Goal: Entertainment & Leisure: Consume media (video, audio)

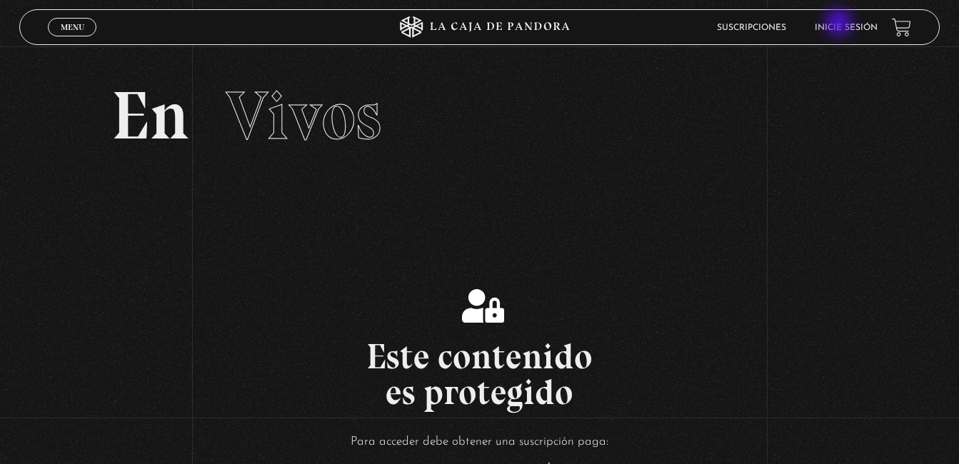
click at [841, 24] on link "Inicie sesión" at bounding box center [846, 28] width 63 height 9
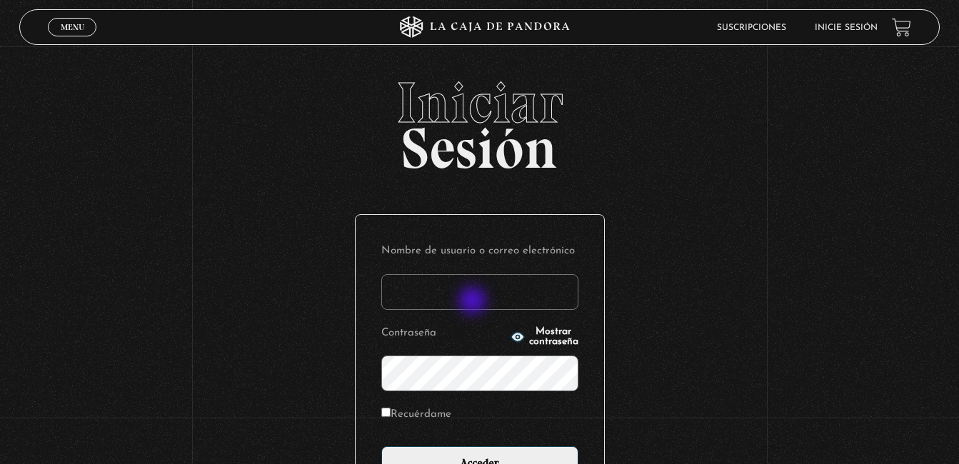
click at [474, 302] on input "Nombre de usuario o correo electrónico" at bounding box center [479, 292] width 197 height 36
type input "jose.leiton2409@gmail.com"
click at [381, 446] on input "Acceder" at bounding box center [479, 464] width 197 height 36
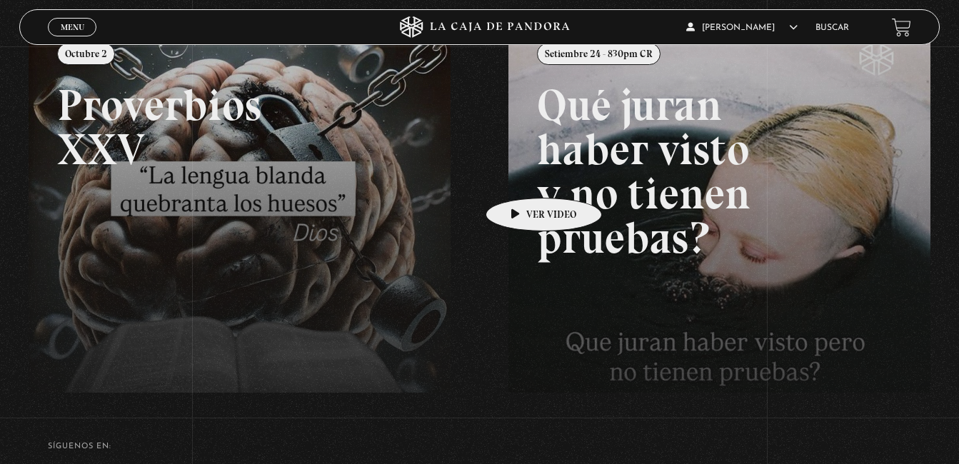
scroll to position [229, 0]
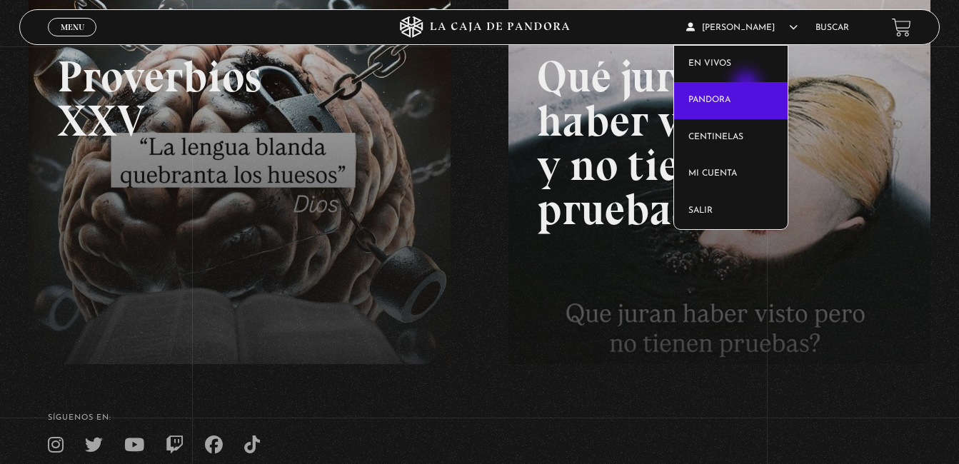
click at [748, 86] on link "Pandora" at bounding box center [731, 100] width 114 height 37
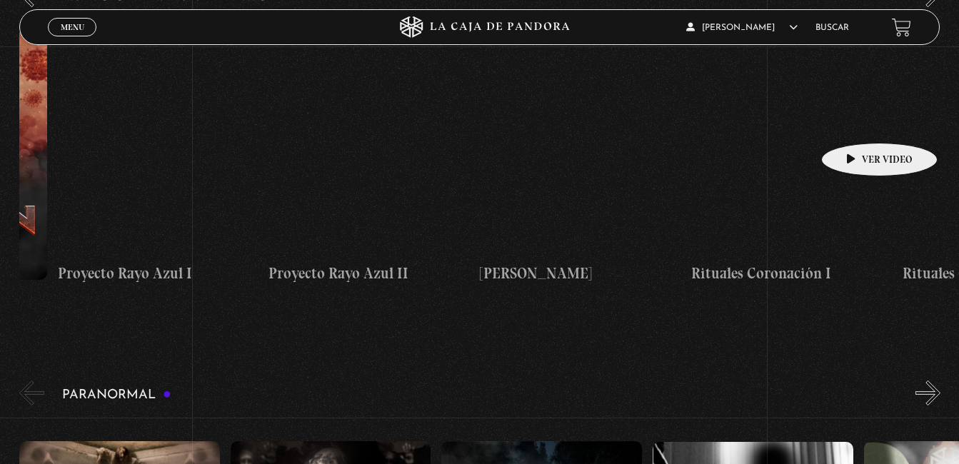
scroll to position [0, 6143]
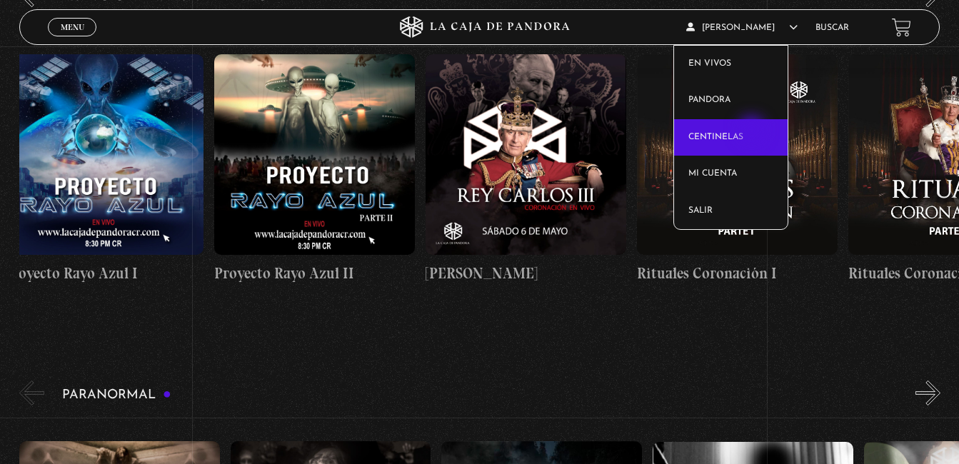
click at [754, 131] on link "Centinelas" at bounding box center [731, 137] width 114 height 37
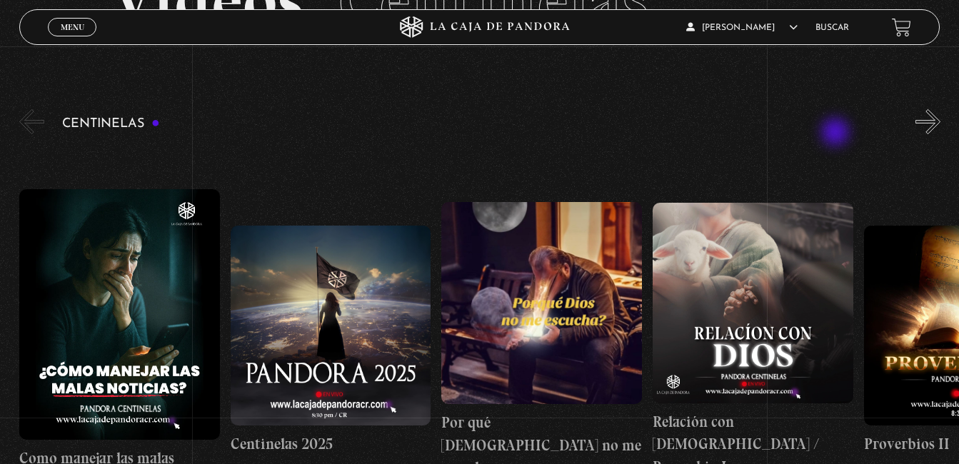
scroll to position [121, 0]
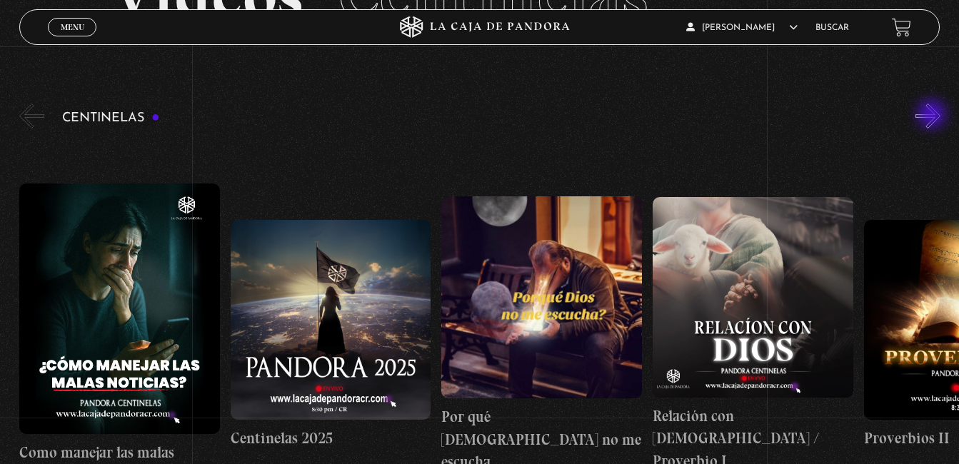
click at [934, 116] on button "»" at bounding box center [928, 116] width 25 height 25
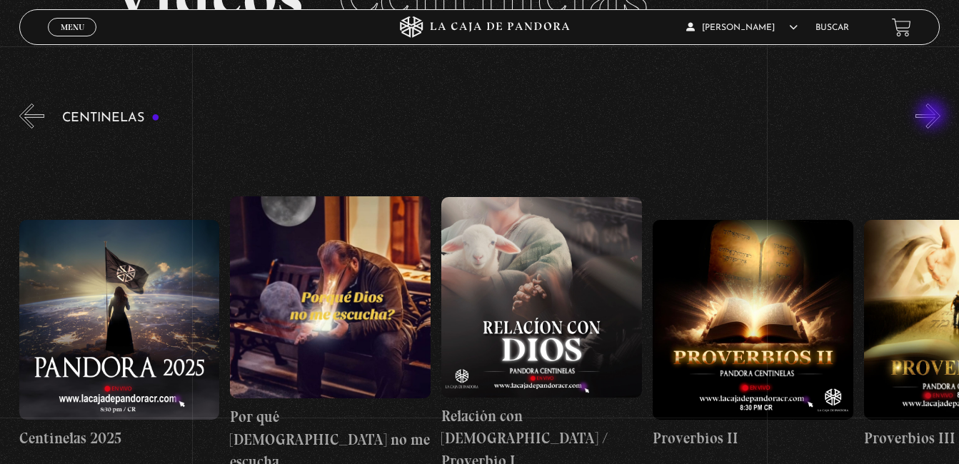
click at [934, 116] on button "»" at bounding box center [928, 116] width 25 height 25
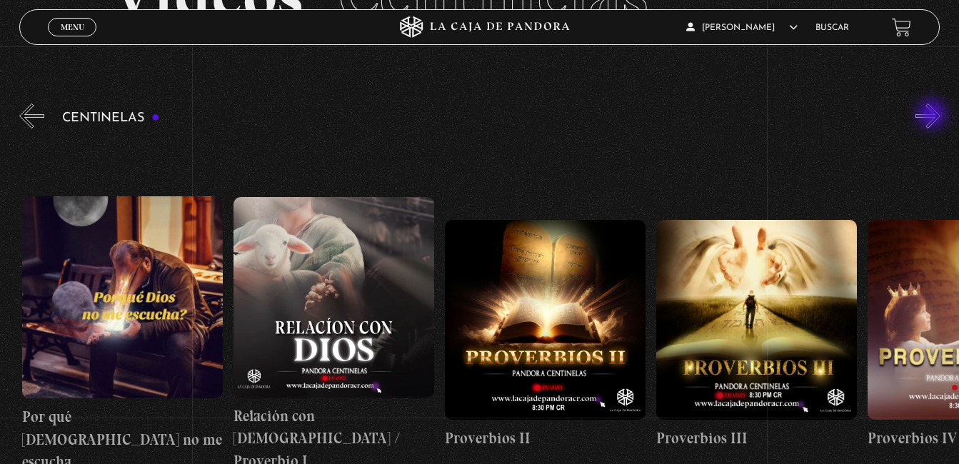
click at [934, 116] on button "»" at bounding box center [928, 116] width 25 height 25
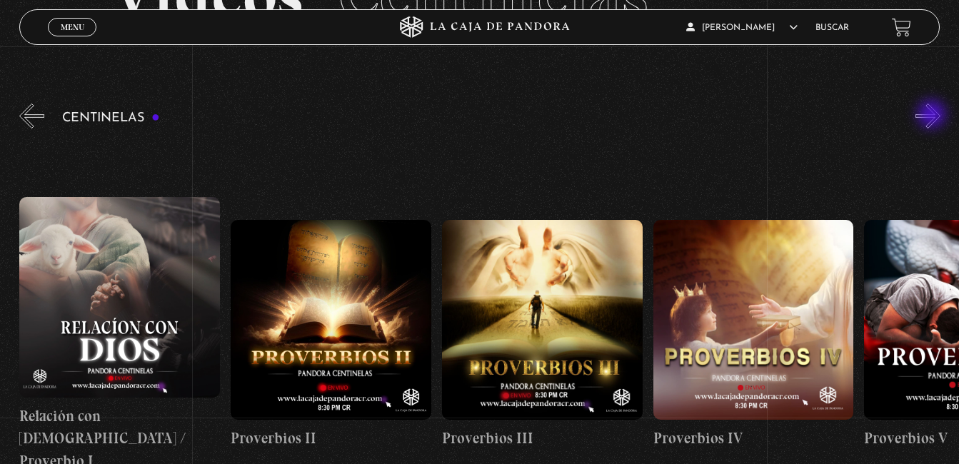
scroll to position [0, 634]
click at [934, 116] on button "»" at bounding box center [928, 116] width 25 height 25
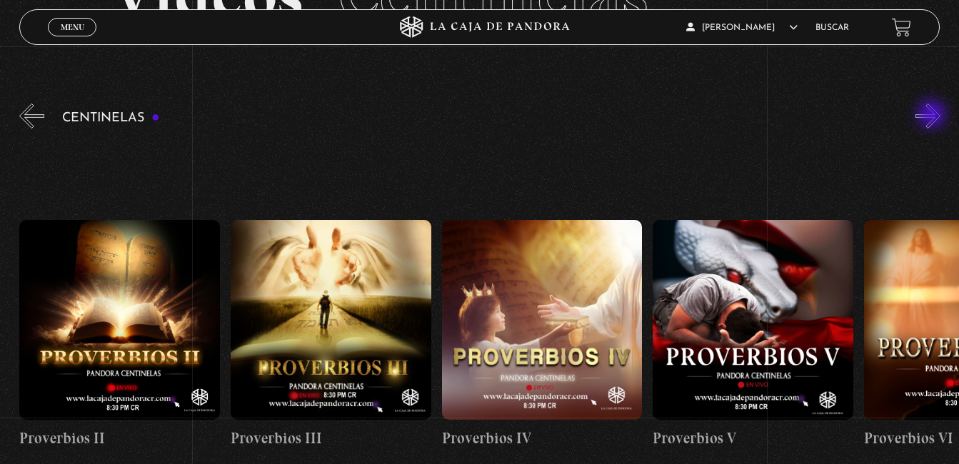
click at [934, 116] on button "»" at bounding box center [928, 116] width 25 height 25
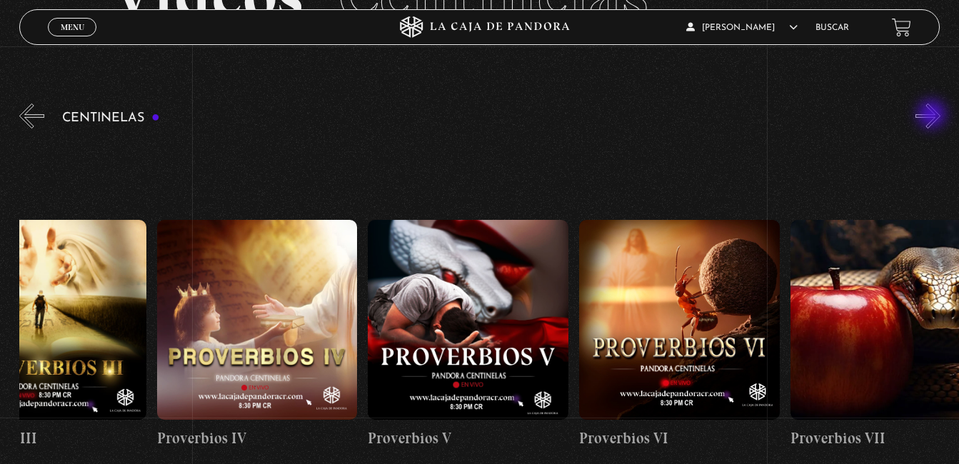
click at [934, 116] on button "»" at bounding box center [928, 116] width 25 height 25
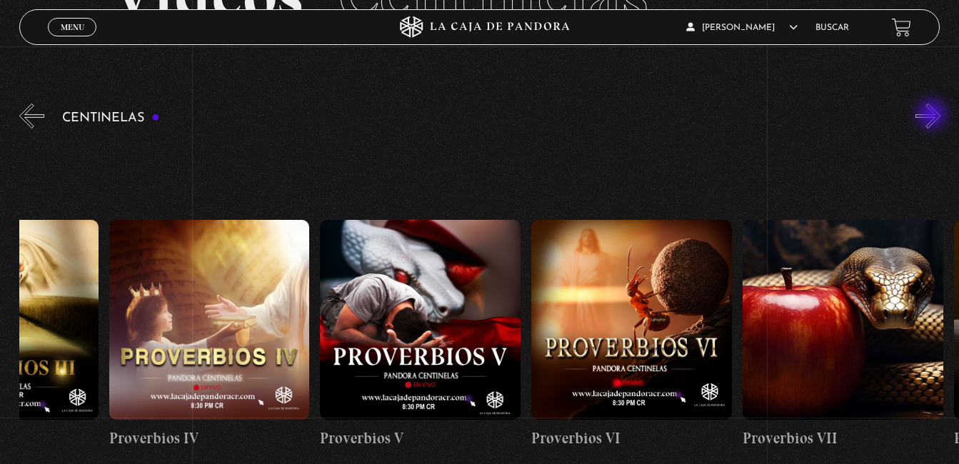
click at [934, 116] on button "»" at bounding box center [928, 116] width 25 height 25
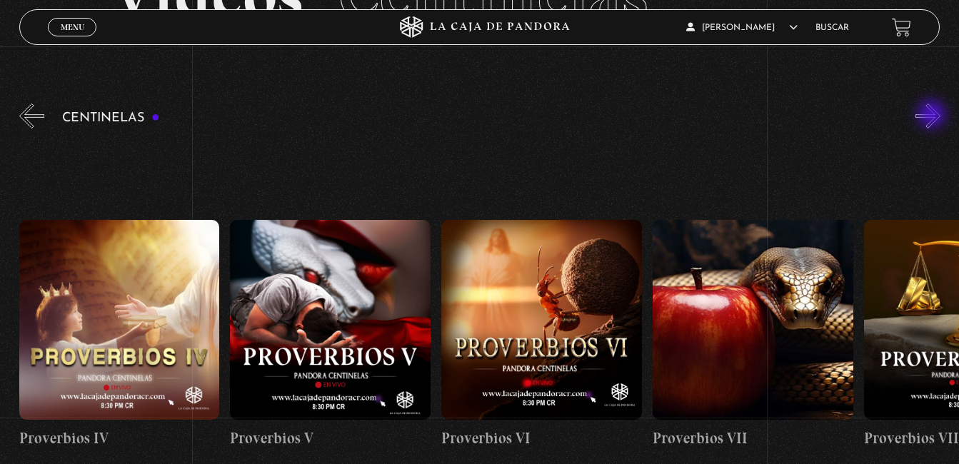
click at [934, 116] on button "»" at bounding box center [928, 116] width 25 height 25
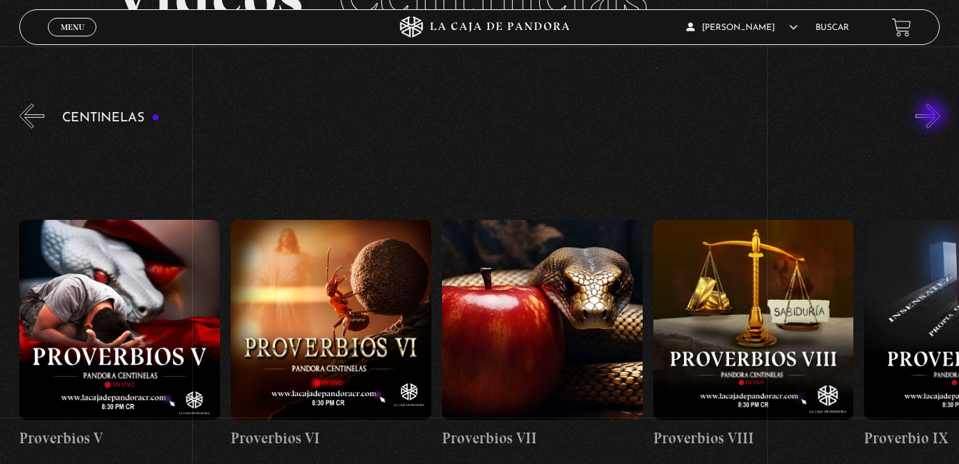
click at [934, 116] on button "»" at bounding box center [928, 116] width 25 height 25
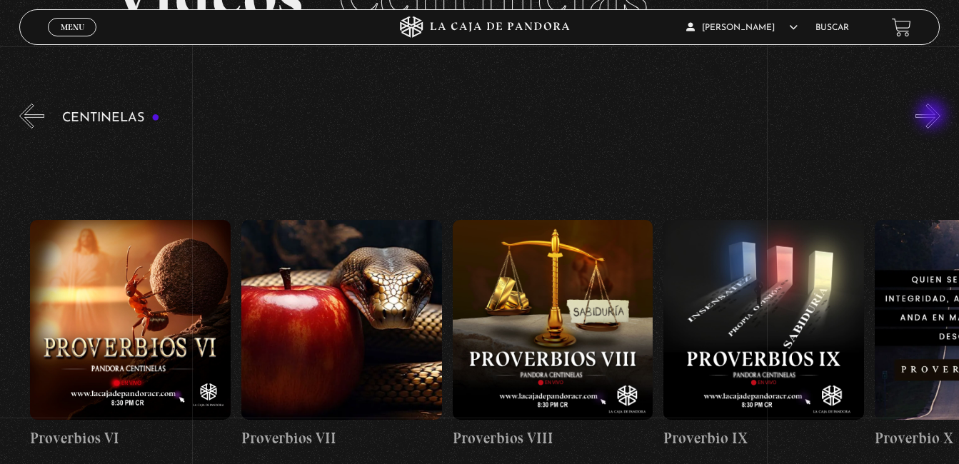
click at [934, 116] on button "»" at bounding box center [928, 116] width 25 height 25
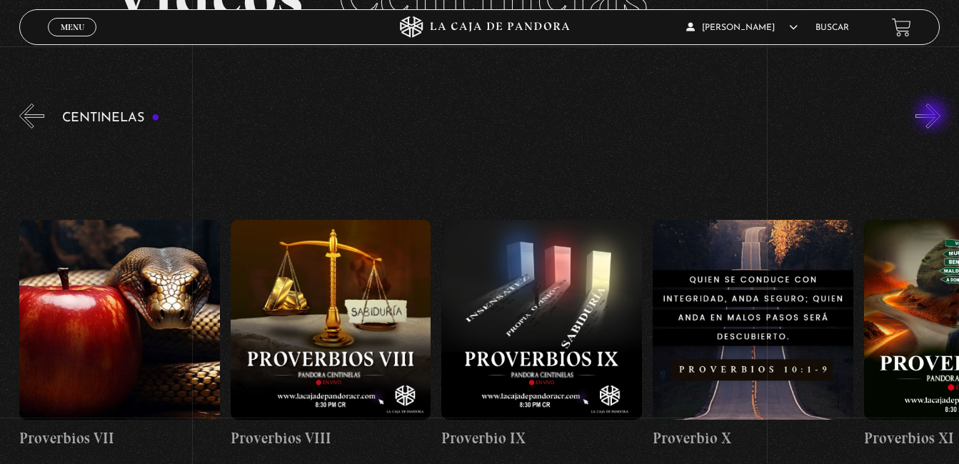
click at [934, 116] on button "»" at bounding box center [928, 116] width 25 height 25
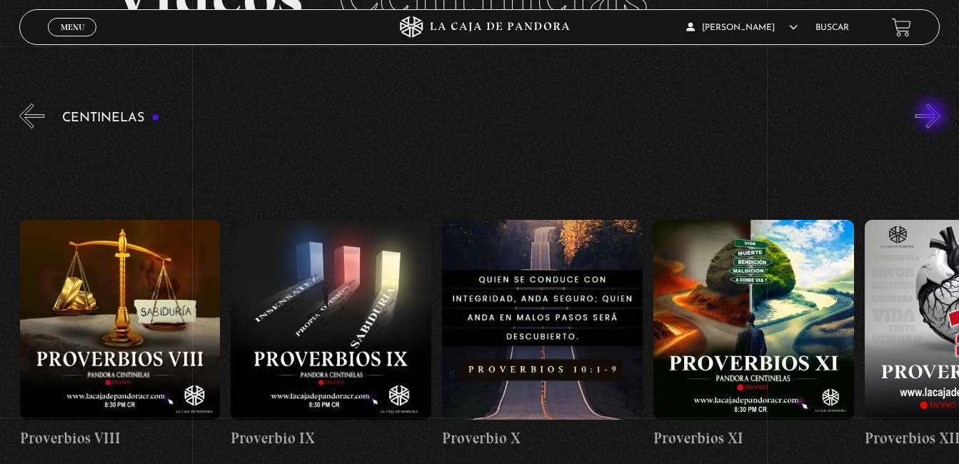
click at [934, 116] on button "»" at bounding box center [928, 116] width 25 height 25
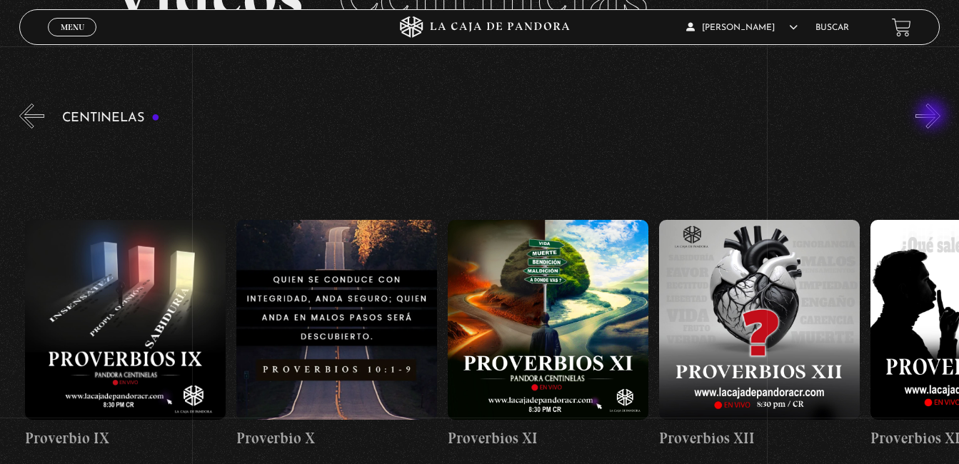
click at [934, 116] on button "»" at bounding box center [928, 116] width 25 height 25
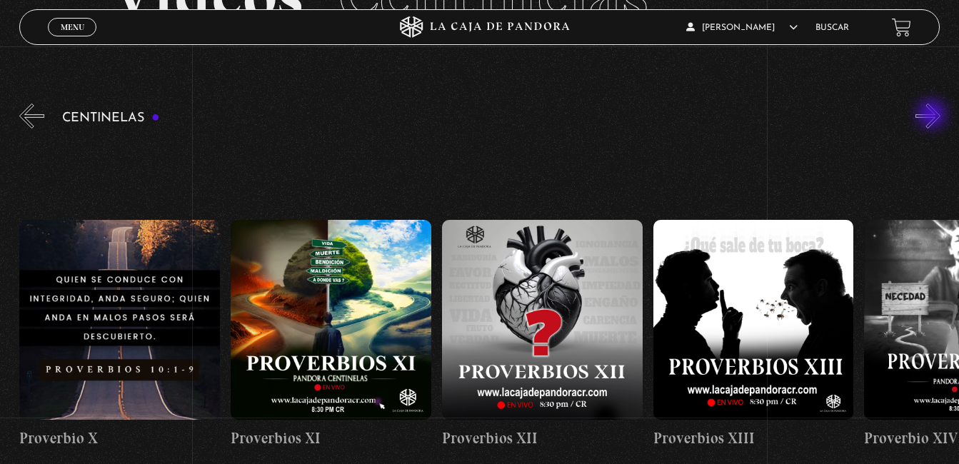
click at [934, 116] on button "»" at bounding box center [928, 116] width 25 height 25
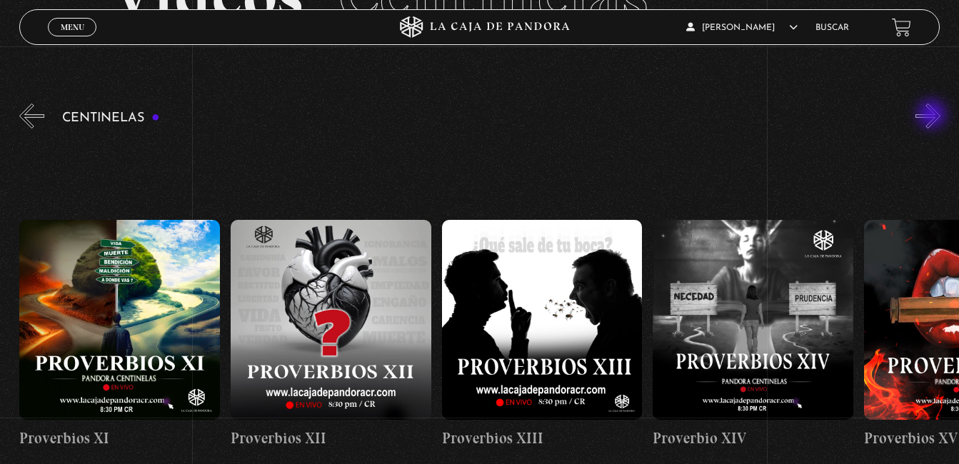
click at [934, 116] on button "»" at bounding box center [928, 116] width 25 height 25
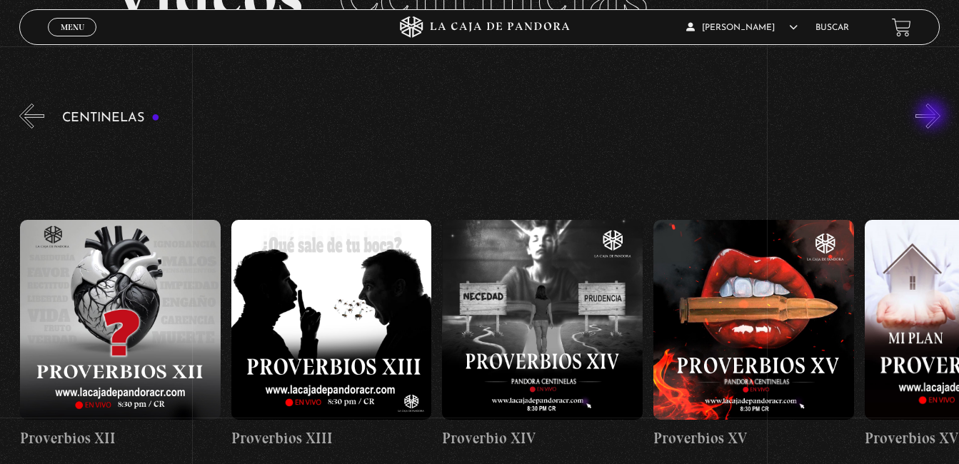
click at [934, 116] on button "»" at bounding box center [928, 116] width 25 height 25
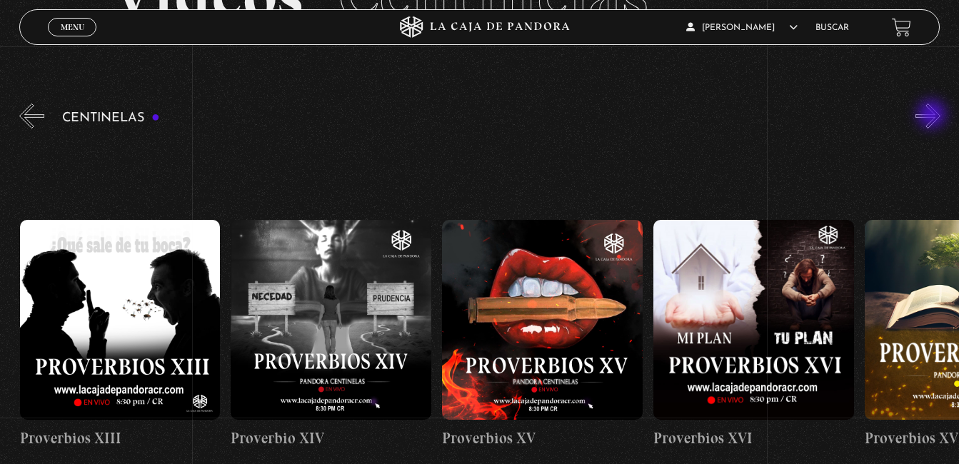
click at [934, 116] on button "»" at bounding box center [928, 116] width 25 height 25
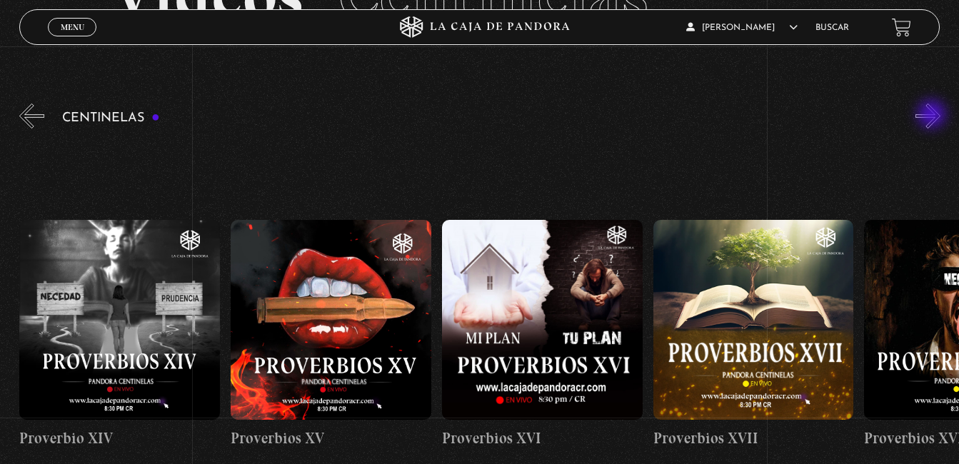
click at [934, 116] on button "»" at bounding box center [928, 116] width 25 height 25
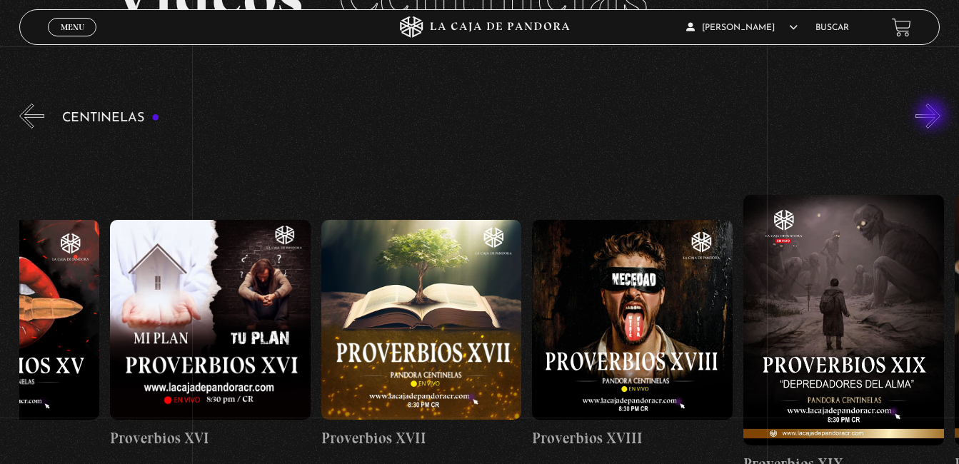
click at [934, 116] on button "»" at bounding box center [928, 116] width 25 height 25
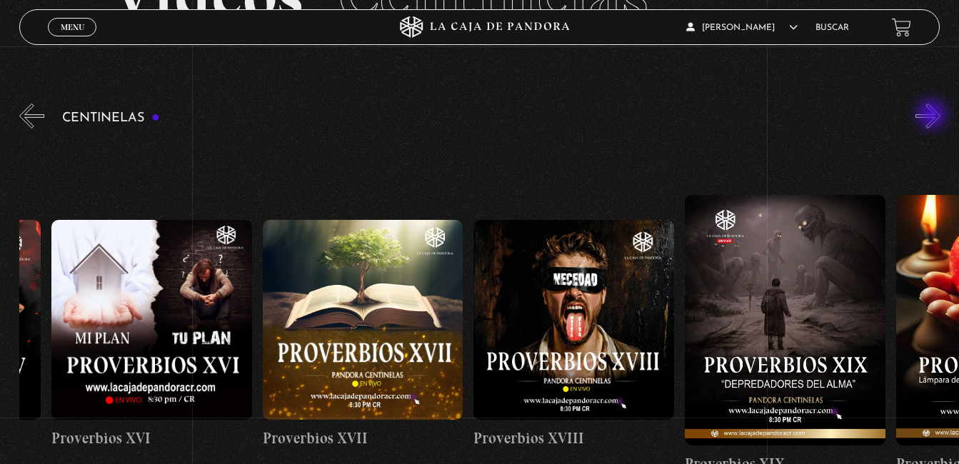
click at [934, 116] on button "»" at bounding box center [928, 116] width 25 height 25
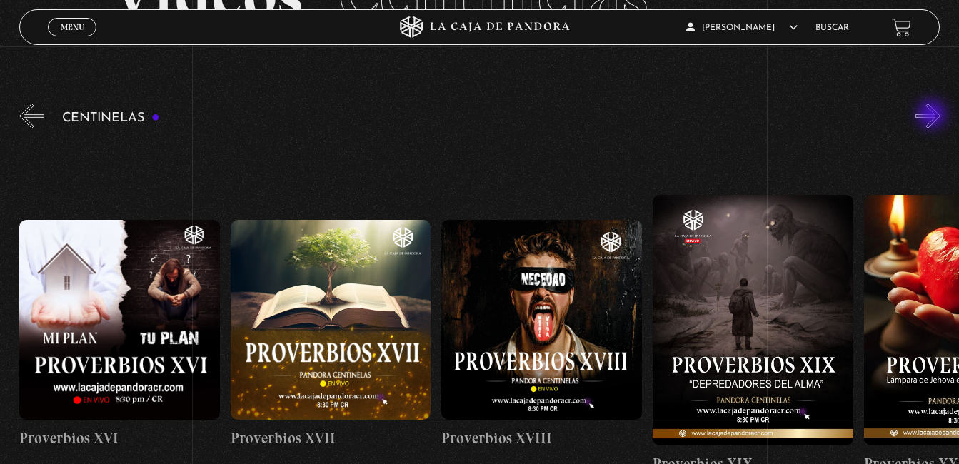
click at [934, 116] on button "»" at bounding box center [928, 116] width 25 height 25
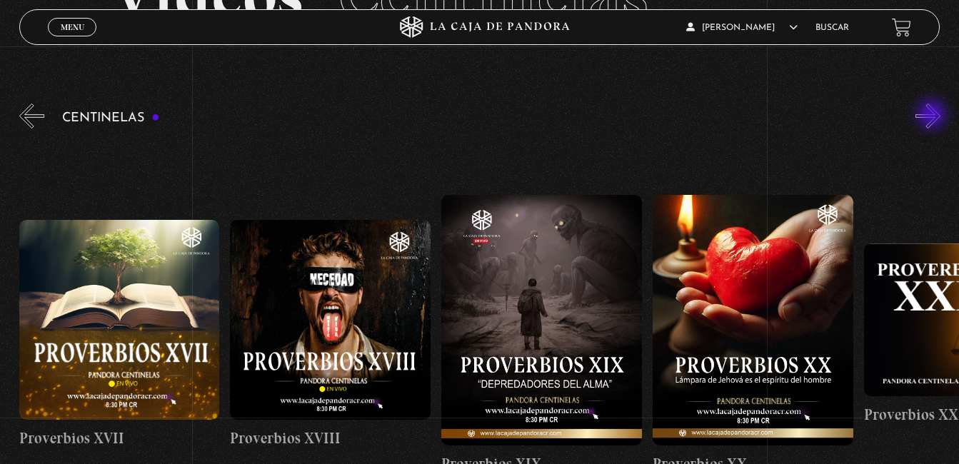
click at [934, 116] on button "»" at bounding box center [928, 116] width 25 height 25
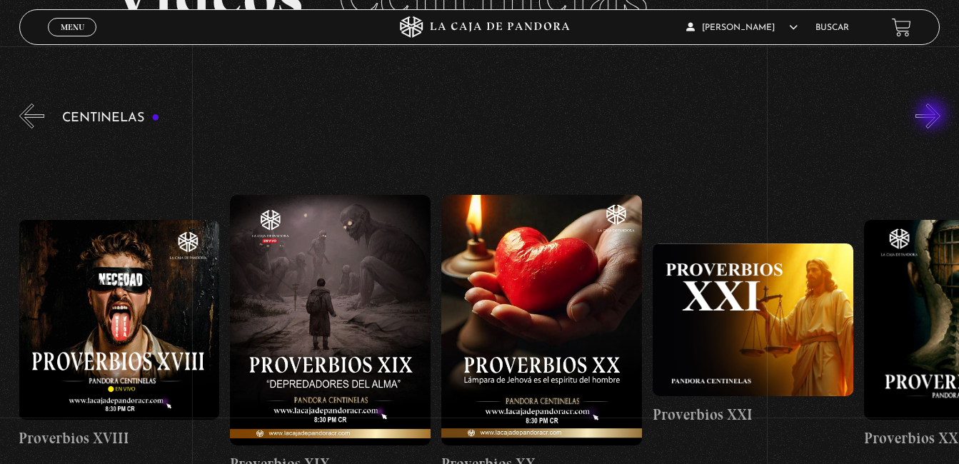
click at [934, 116] on button "»" at bounding box center [928, 116] width 25 height 25
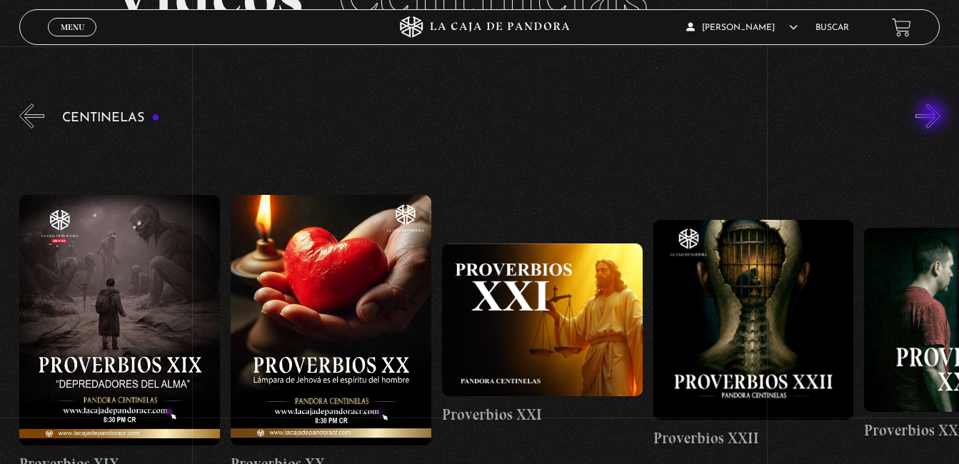
click at [934, 116] on button "»" at bounding box center [928, 116] width 25 height 25
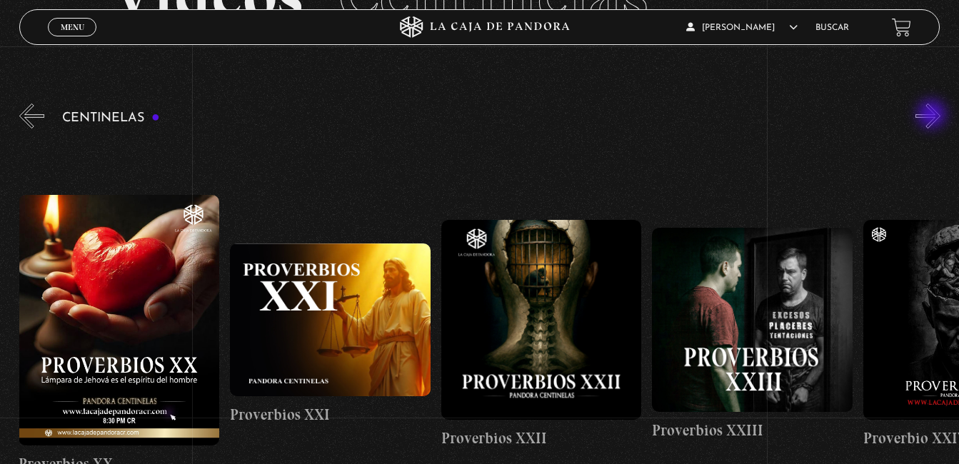
click at [934, 116] on button "»" at bounding box center [928, 116] width 25 height 25
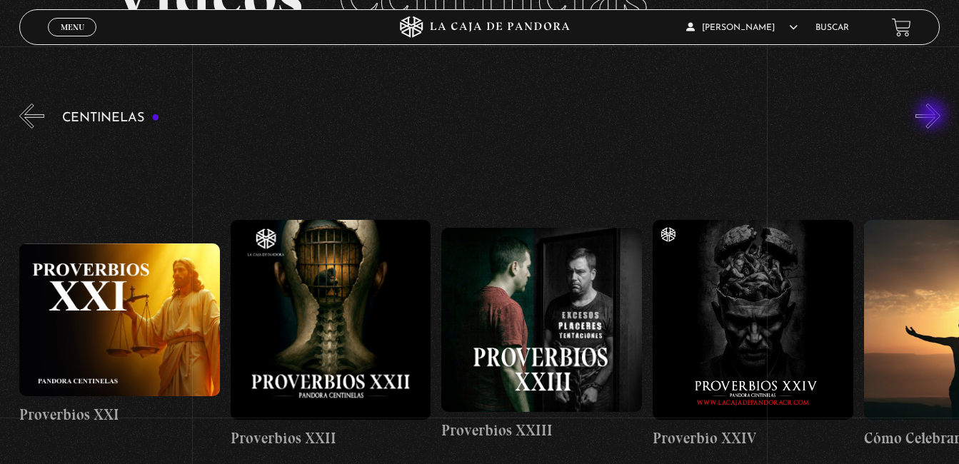
click at [934, 116] on button "»" at bounding box center [928, 116] width 25 height 25
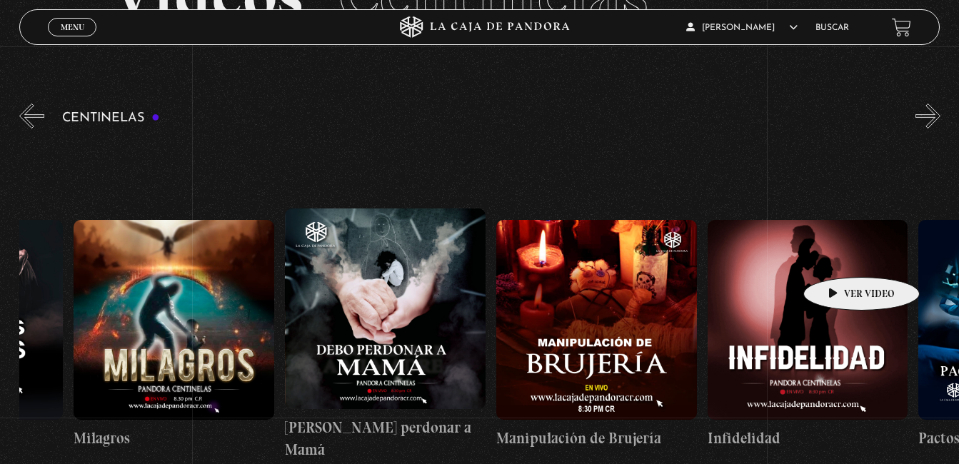
scroll to position [0, 7357]
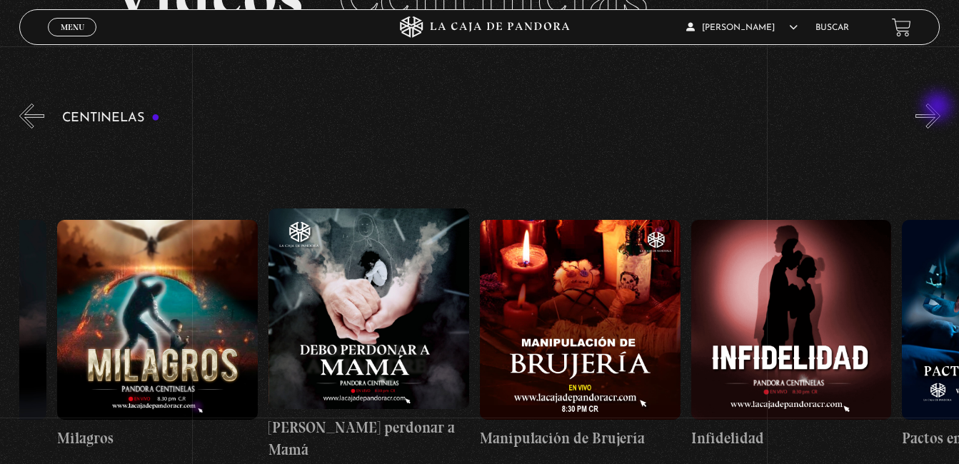
click at [939, 108] on button "»" at bounding box center [928, 116] width 25 height 25
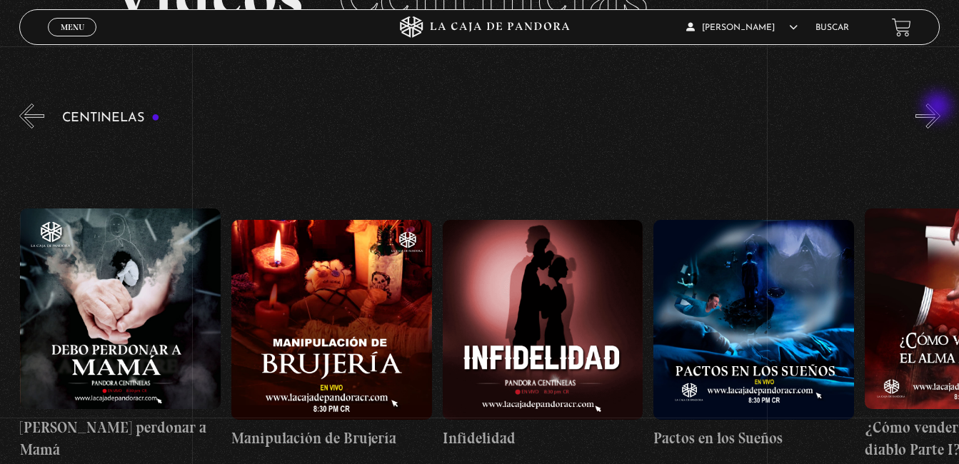
scroll to position [0, 7606]
click at [939, 108] on button "»" at bounding box center [928, 116] width 25 height 25
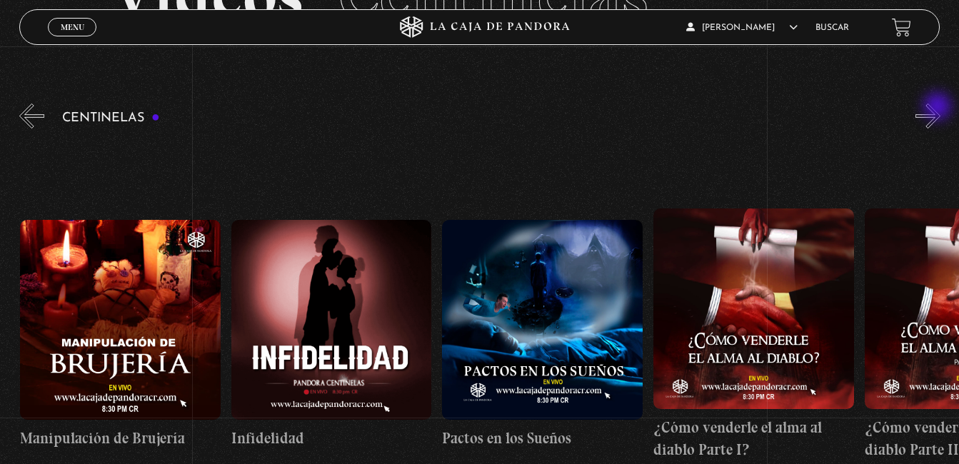
click at [939, 108] on button "»" at bounding box center [928, 116] width 25 height 25
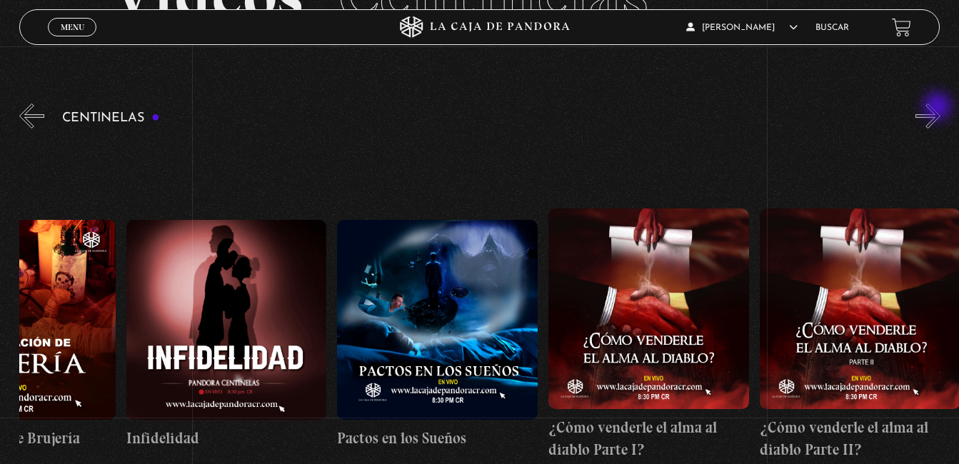
click at [939, 108] on button "»" at bounding box center [928, 116] width 25 height 25
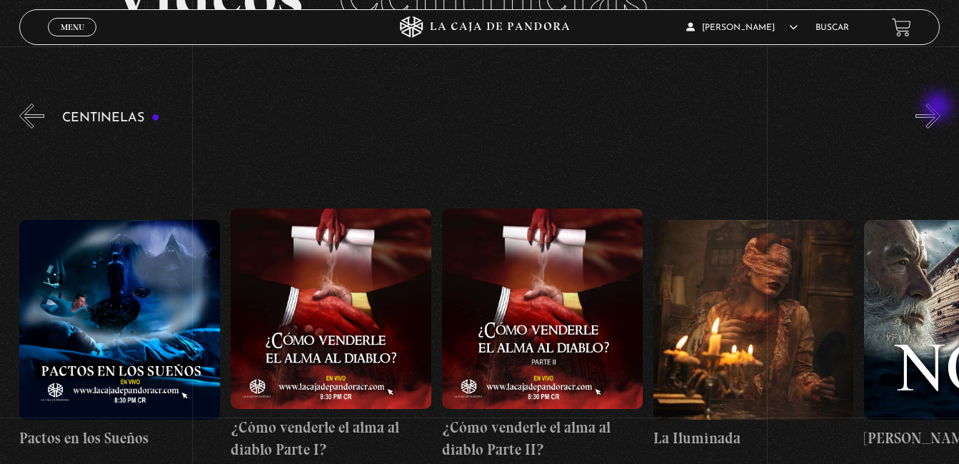
click at [939, 108] on button "»" at bounding box center [928, 116] width 25 height 25
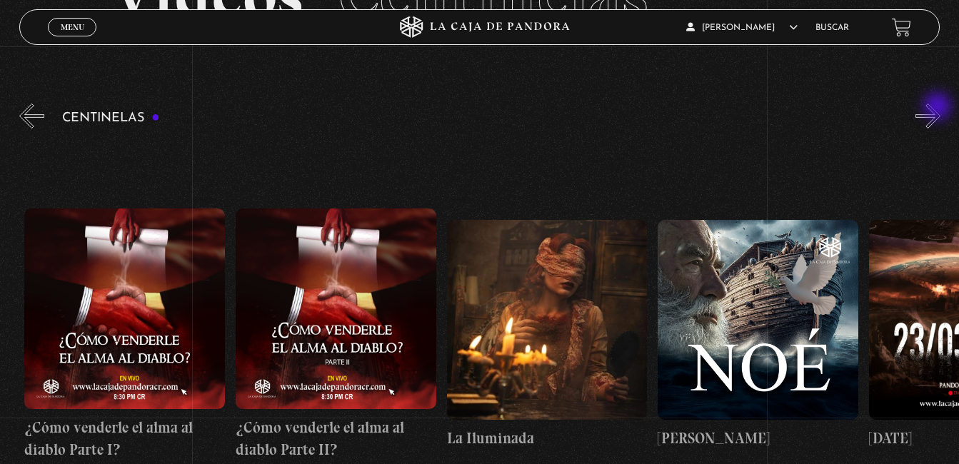
click at [939, 108] on button "»" at bounding box center [928, 116] width 25 height 25
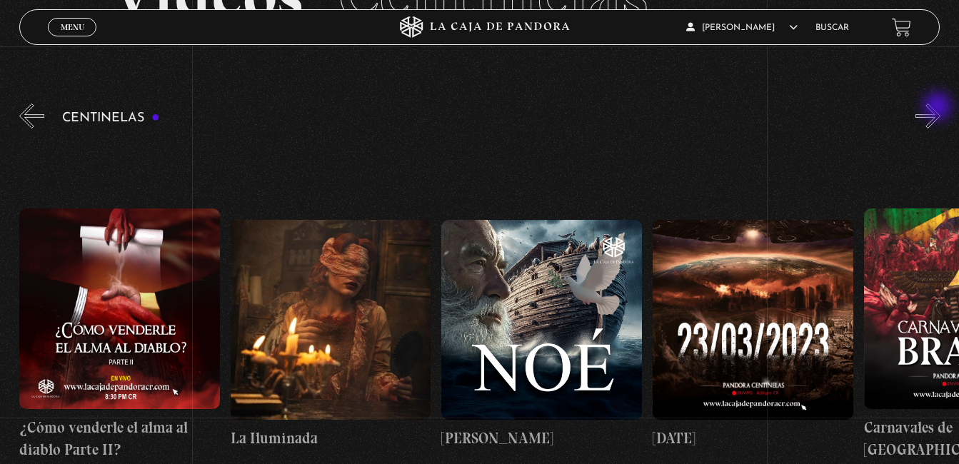
click at [939, 108] on button "»" at bounding box center [928, 116] width 25 height 25
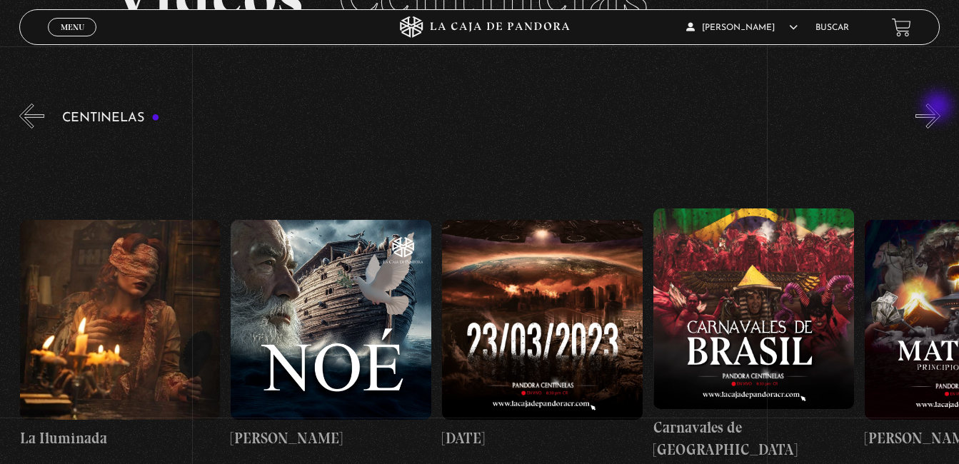
click at [939, 108] on button "»" at bounding box center [928, 116] width 25 height 25
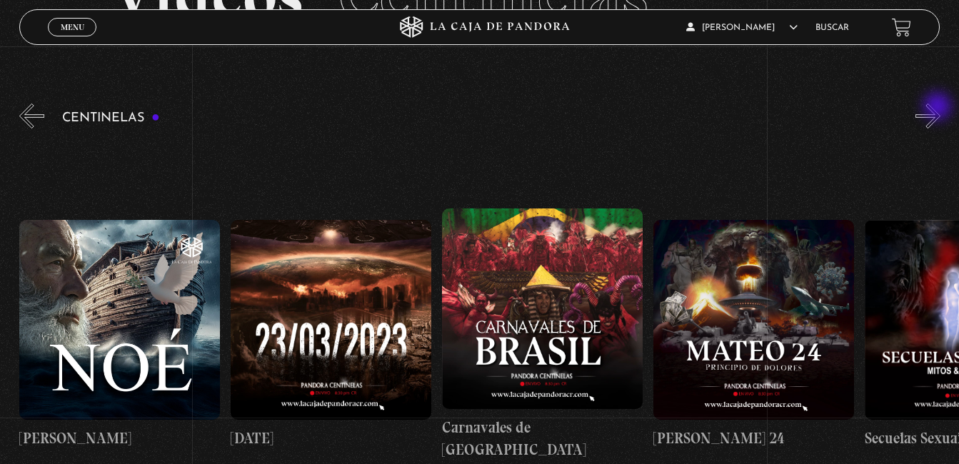
click at [939, 108] on button "»" at bounding box center [928, 116] width 25 height 25
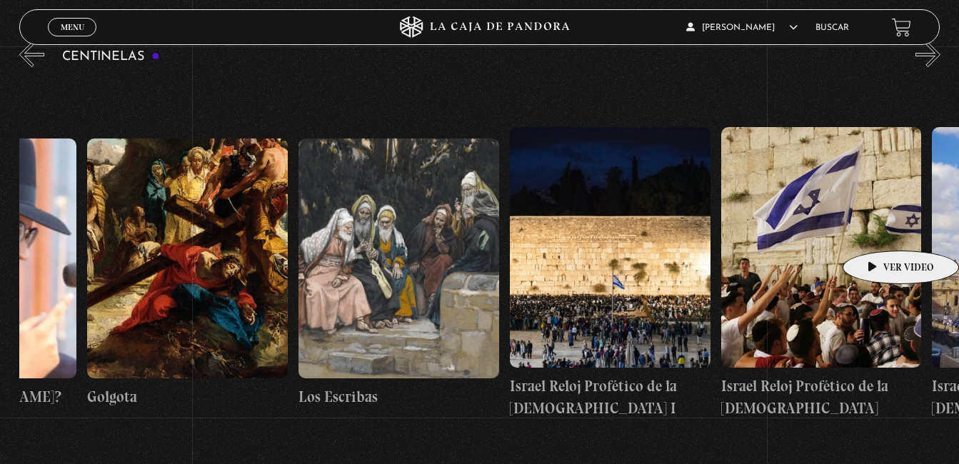
scroll to position [0, 23769]
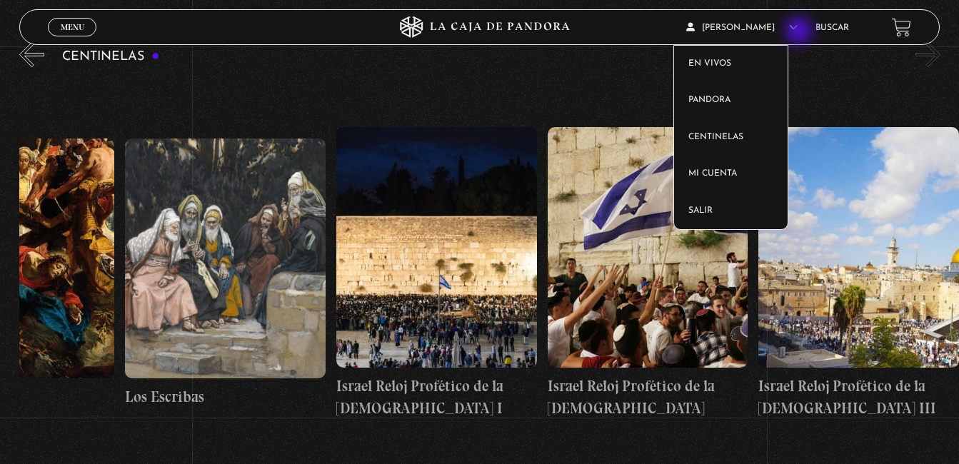
click at [801, 32] on article "Andres Aguilar En vivos Pandora Centinelas Mi cuenta Salir" at bounding box center [743, 28] width 115 height 34
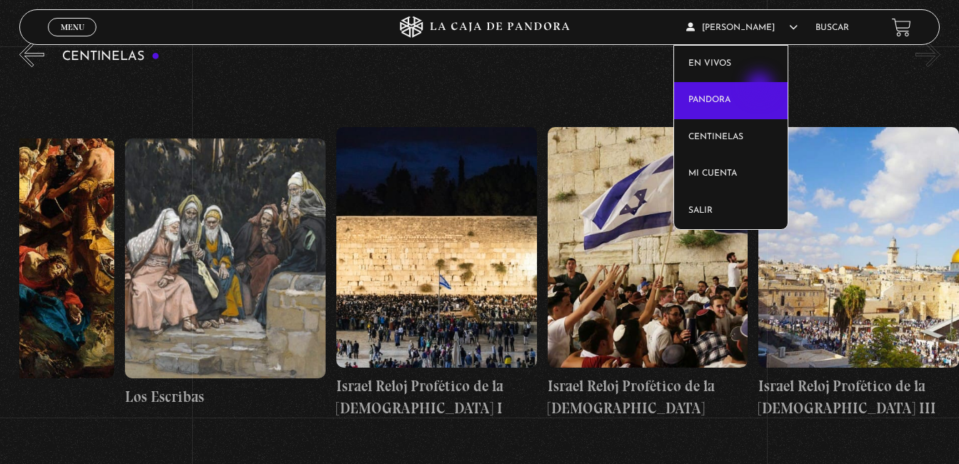
click at [761, 87] on link "Pandora" at bounding box center [731, 100] width 114 height 37
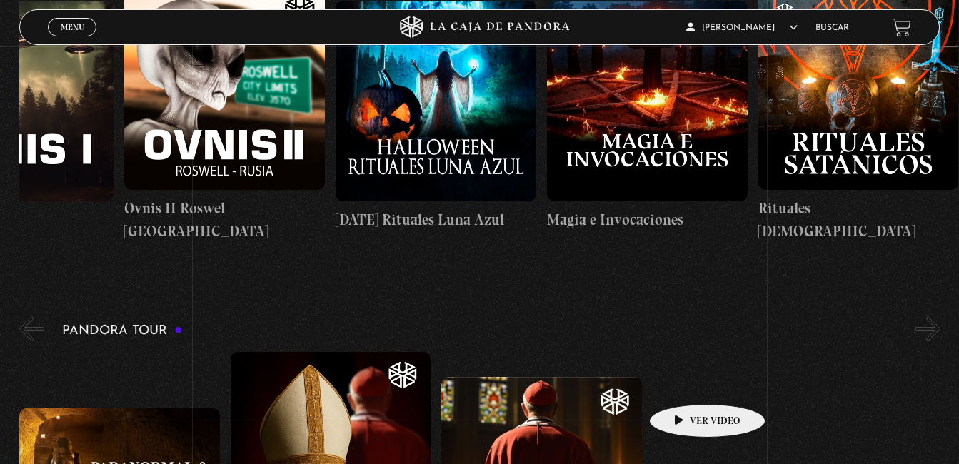
scroll to position [1472, 0]
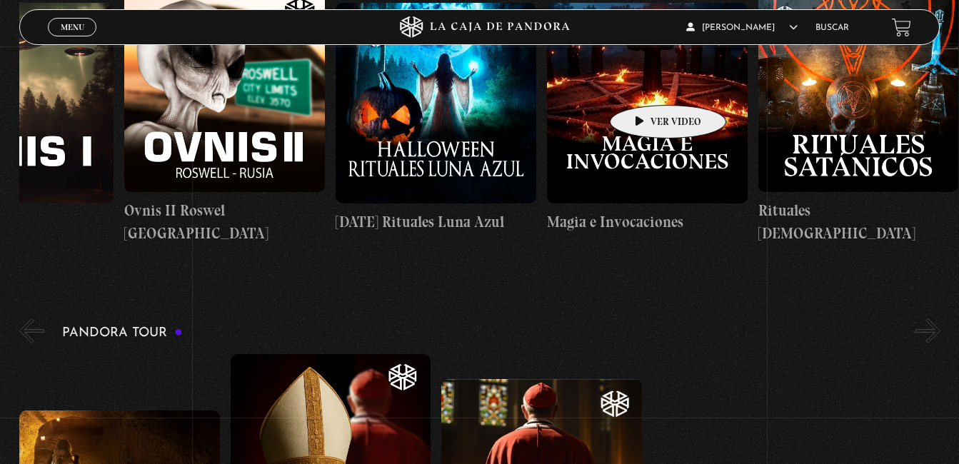
click at [646, 84] on figure at bounding box center [647, 103] width 201 height 201
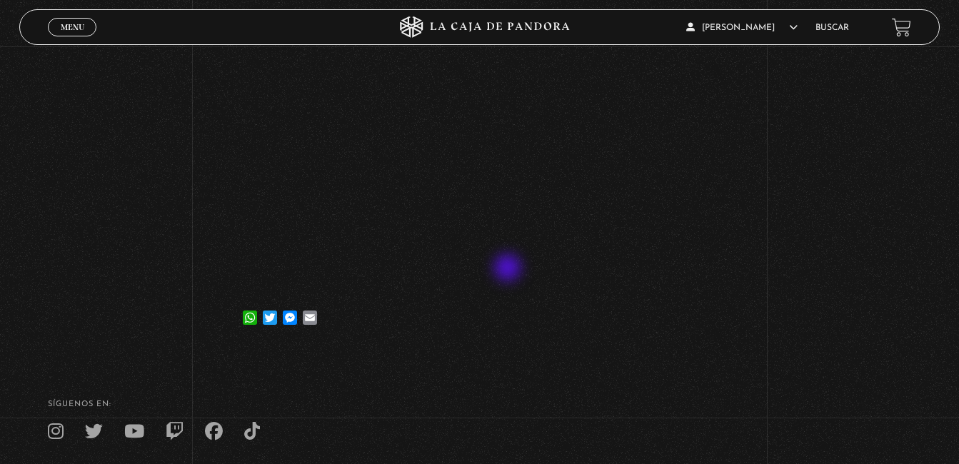
scroll to position [178, 0]
